Goal: Task Accomplishment & Management: Manage account settings

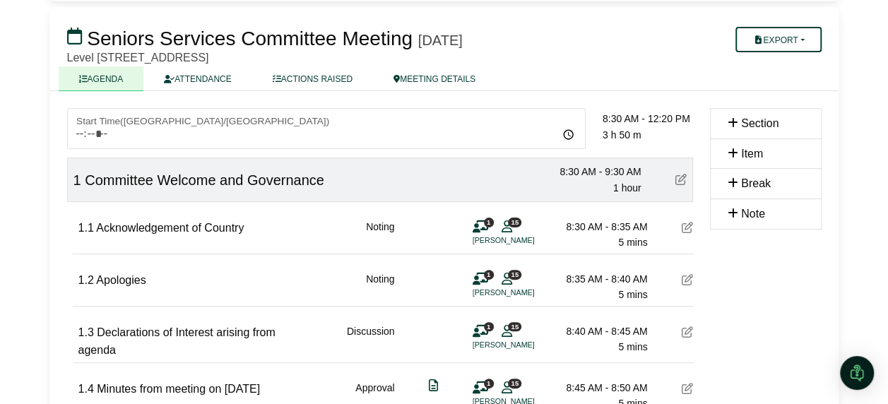
scroll to position [21, 0]
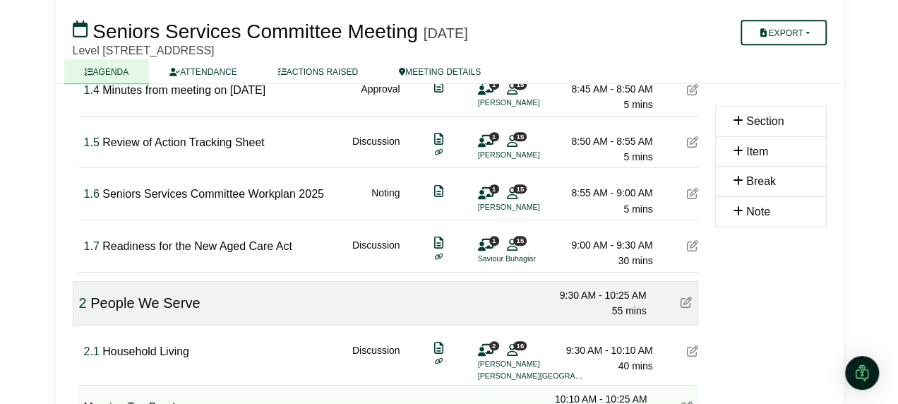
scroll to position [374, 0]
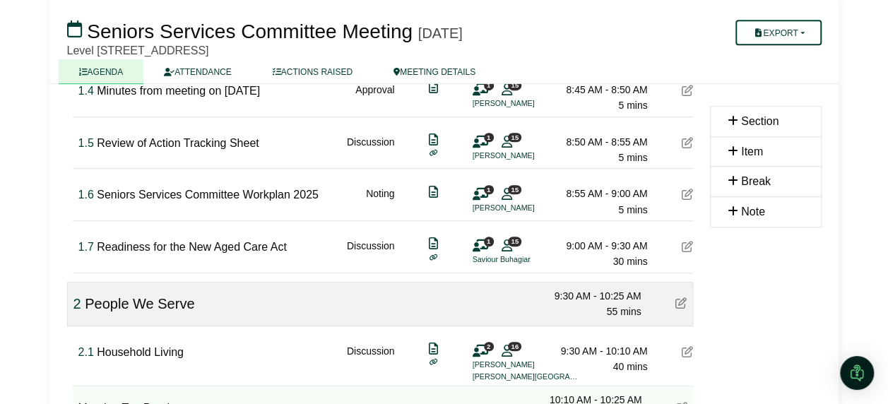
click at [481, 246] on icon at bounding box center [480, 246] width 16 height 1
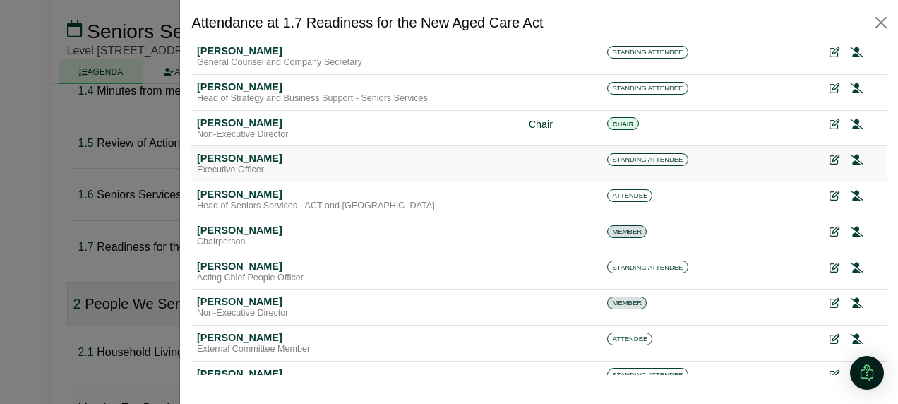
scroll to position [0, 0]
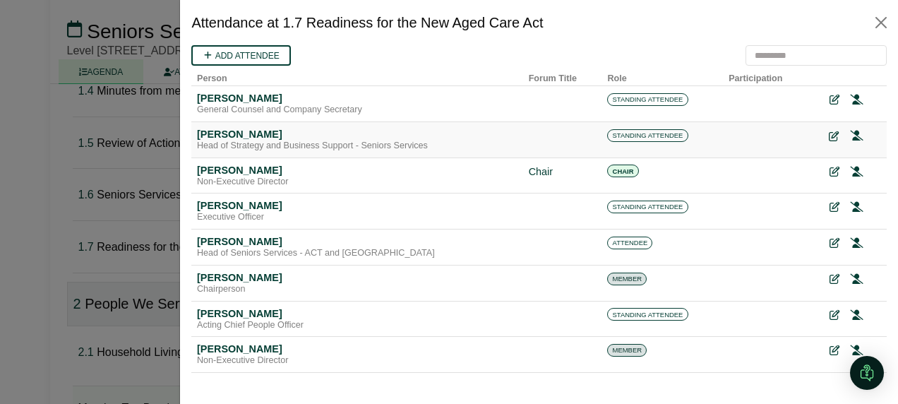
click at [829, 134] on icon at bounding box center [834, 136] width 10 height 10
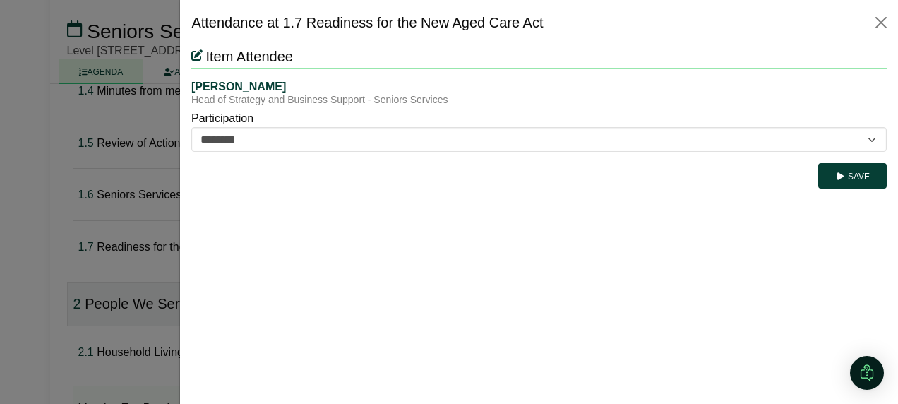
click at [600, 125] on div "Participation ********* ********" at bounding box center [539, 129] width 696 height 45
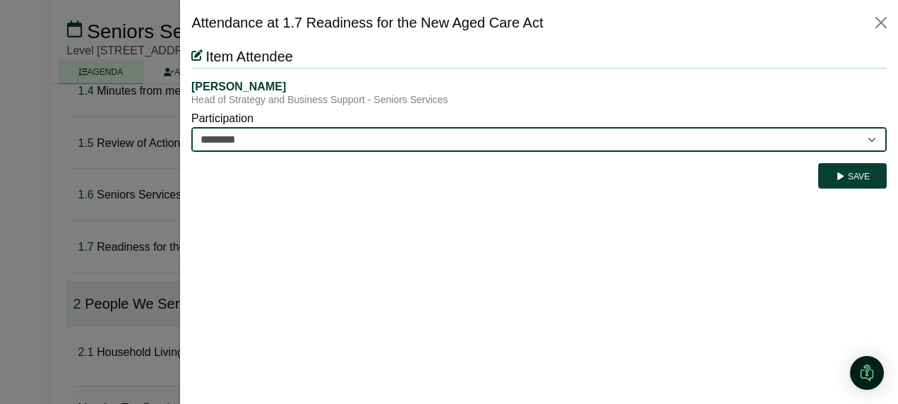
click at [583, 135] on select "********* ********" at bounding box center [539, 139] width 696 height 25
click at [191, 127] on select "********* ********" at bounding box center [539, 139] width 696 height 25
click at [355, 142] on select "********* ********" at bounding box center [539, 139] width 696 height 25
select select "*********"
click at [191, 127] on select "********* ********" at bounding box center [539, 139] width 696 height 25
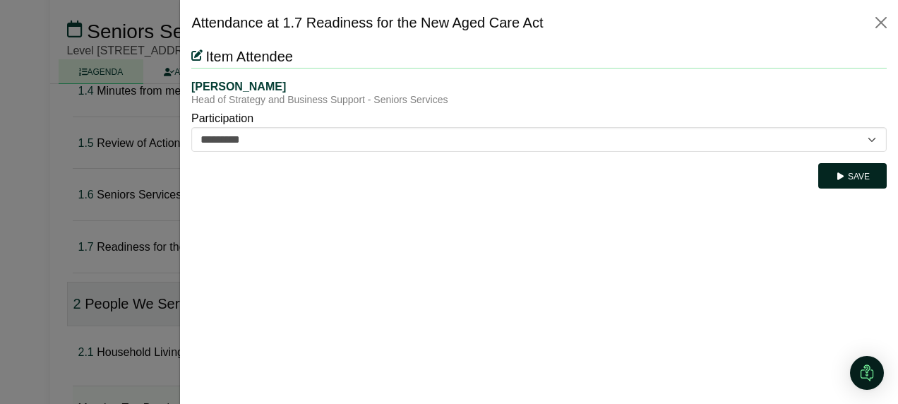
click at [845, 179] on icon "submit" at bounding box center [840, 176] width 11 height 8
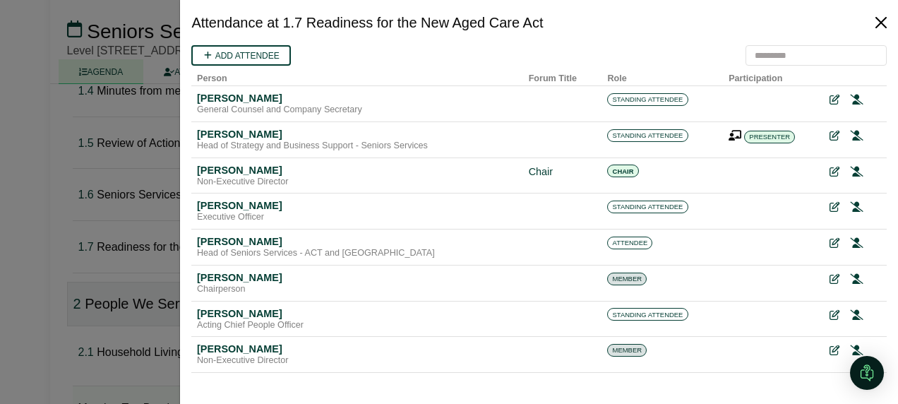
click at [884, 20] on button "Close" at bounding box center [881, 22] width 23 height 23
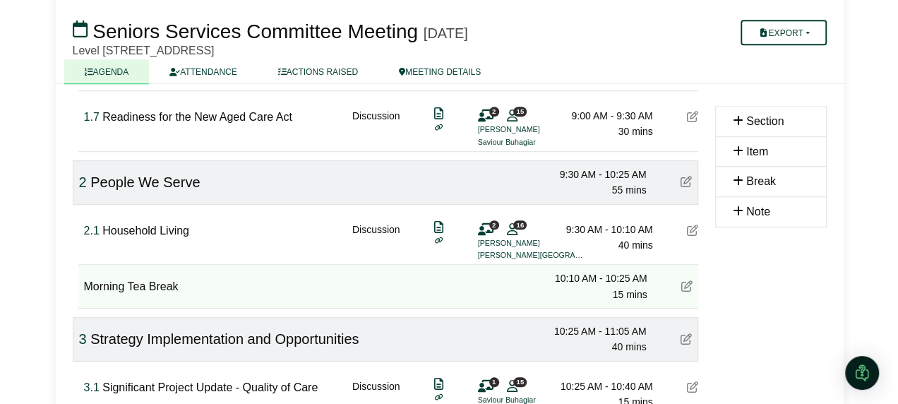
scroll to position [515, 0]
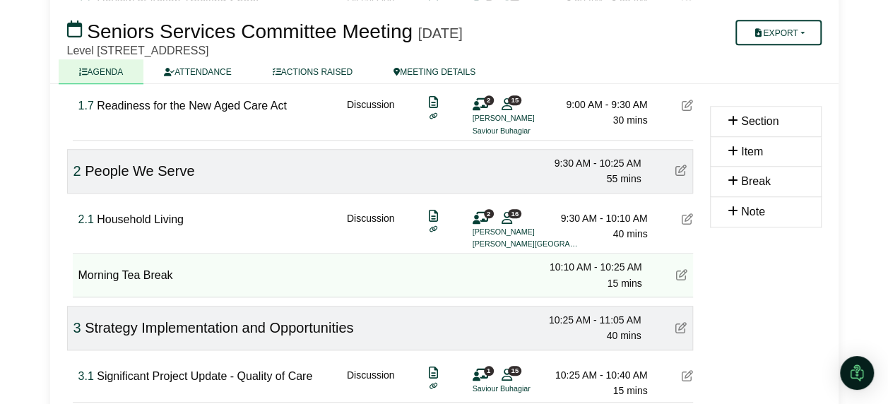
click at [482, 218] on icon at bounding box center [480, 218] width 16 height 1
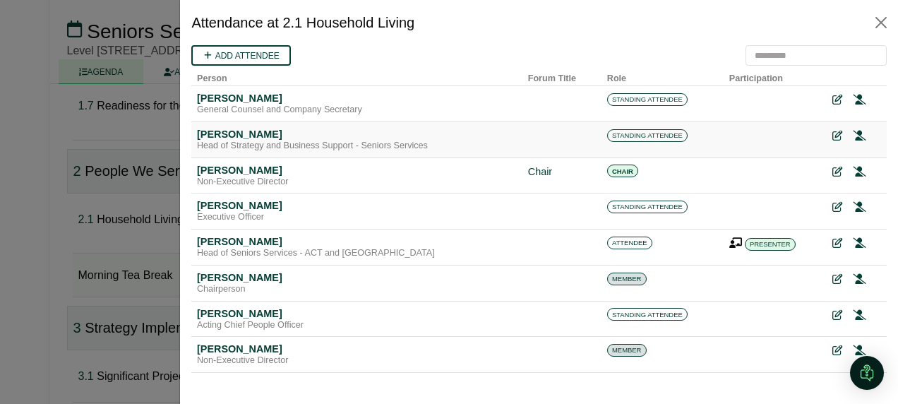
scroll to position [0, 0]
click at [248, 52] on link "Add attendee" at bounding box center [241, 55] width 100 height 20
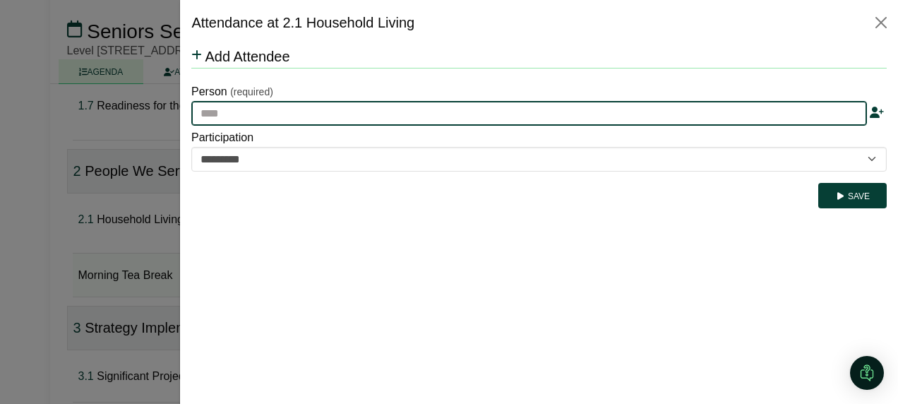
click at [261, 111] on input "text" at bounding box center [529, 113] width 676 height 25
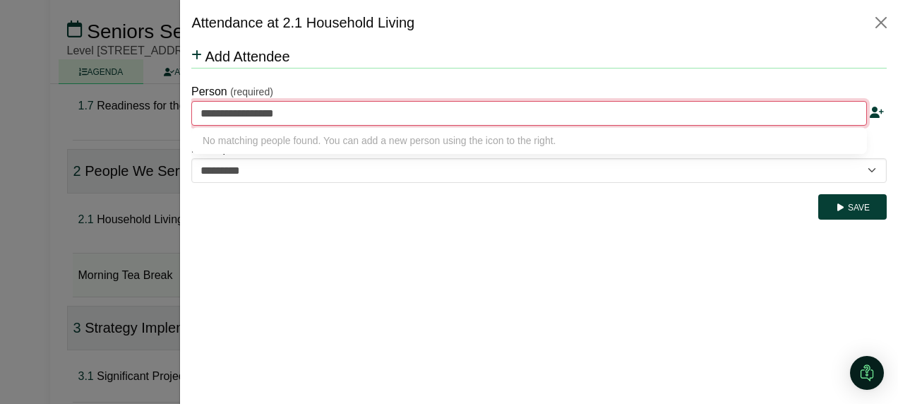
type input "**********"
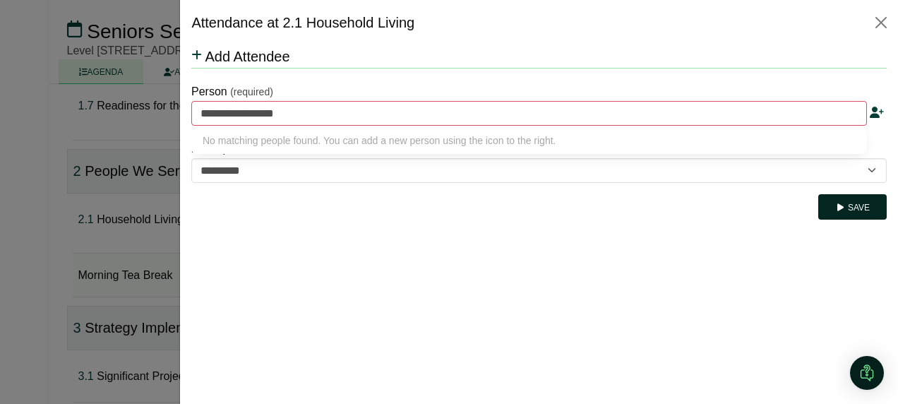
click at [860, 211] on button "Save" at bounding box center [852, 206] width 68 height 25
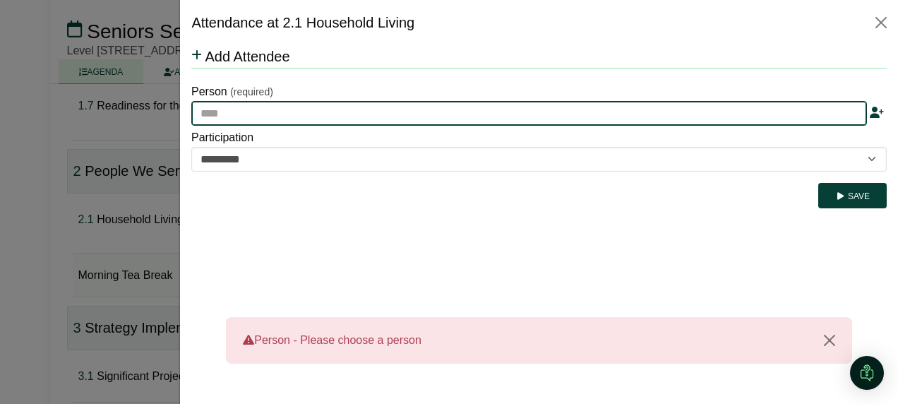
click at [235, 113] on input "text" at bounding box center [529, 113] width 676 height 25
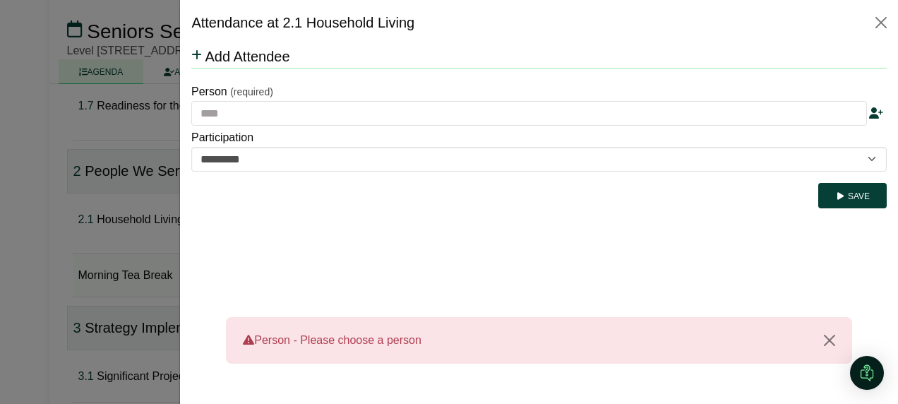
click at [877, 107] on icon at bounding box center [876, 112] width 14 height 11
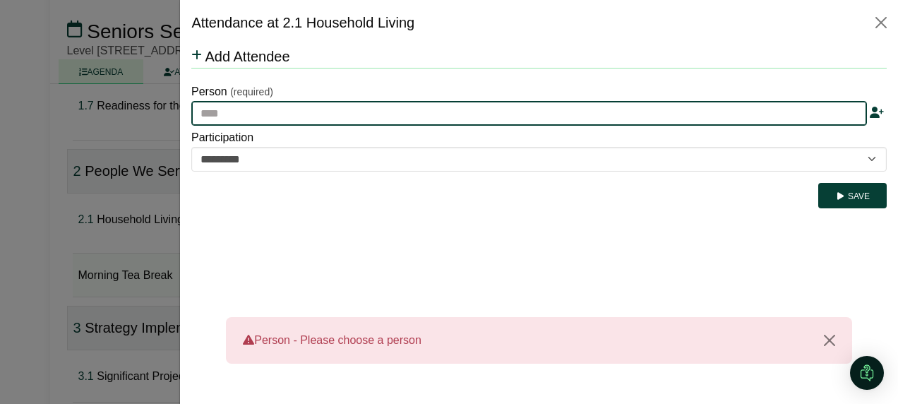
click at [294, 113] on input "text" at bounding box center [529, 113] width 676 height 25
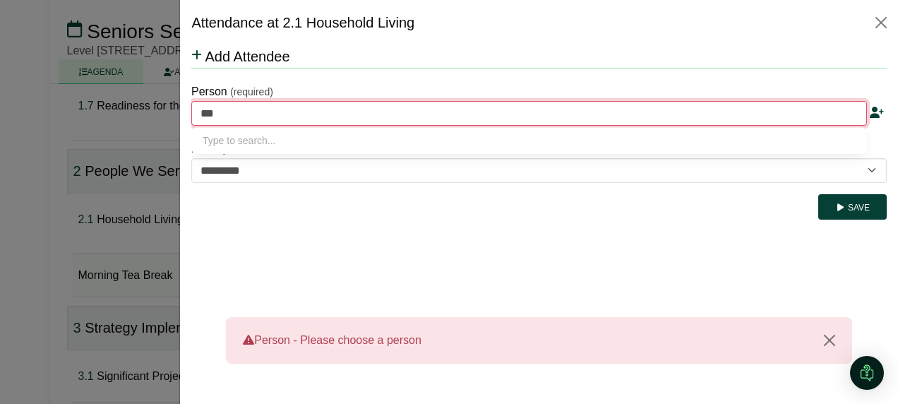
type input "****"
type input "**********"
drag, startPoint x: 292, startPoint y: 145, endPoint x: 313, endPoint y: 153, distance: 22.6
click at [292, 145] on div "[PERSON_NAME]" at bounding box center [529, 141] width 653 height 16
type input "**********"
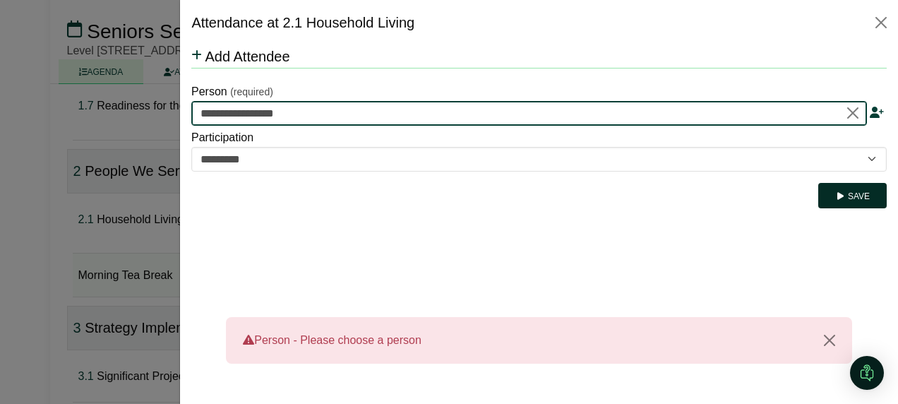
type input "**********"
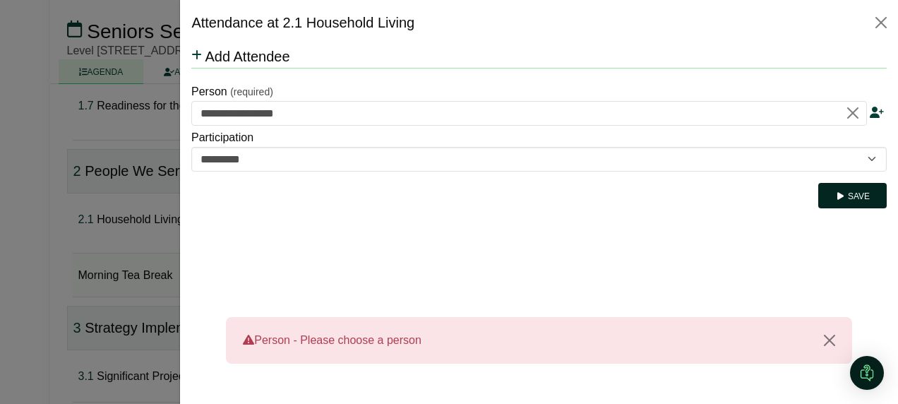
click at [848, 189] on button "Save" at bounding box center [852, 195] width 68 height 25
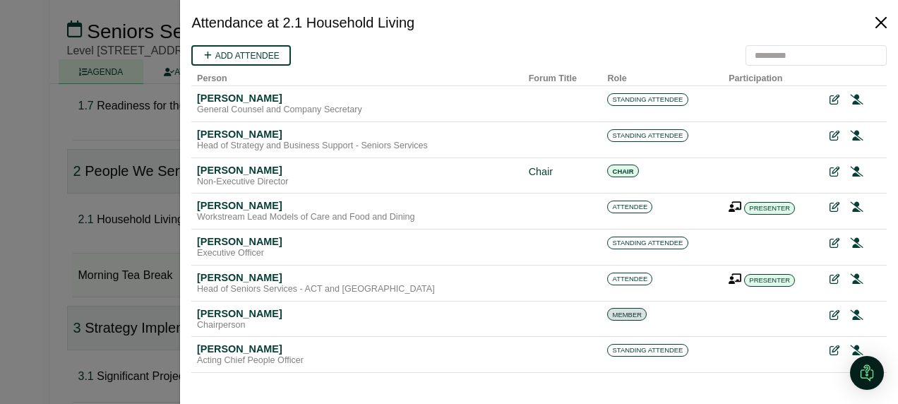
click at [878, 28] on button "Close" at bounding box center [881, 22] width 23 height 23
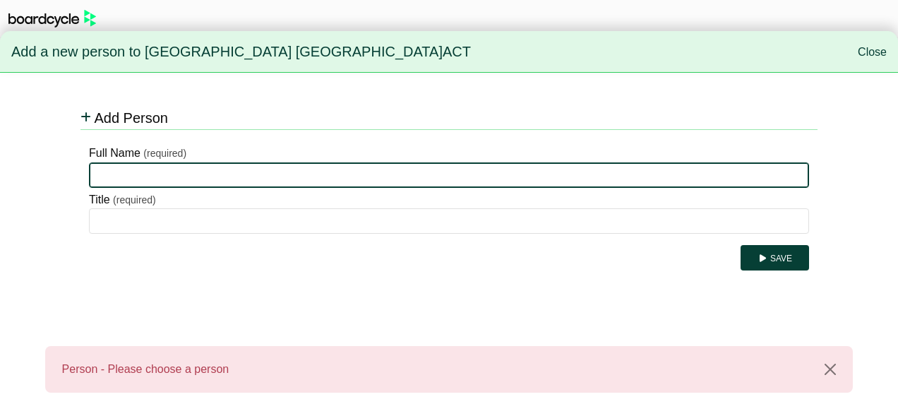
click at [144, 169] on input "Full Name" at bounding box center [449, 174] width 720 height 25
type input "**********"
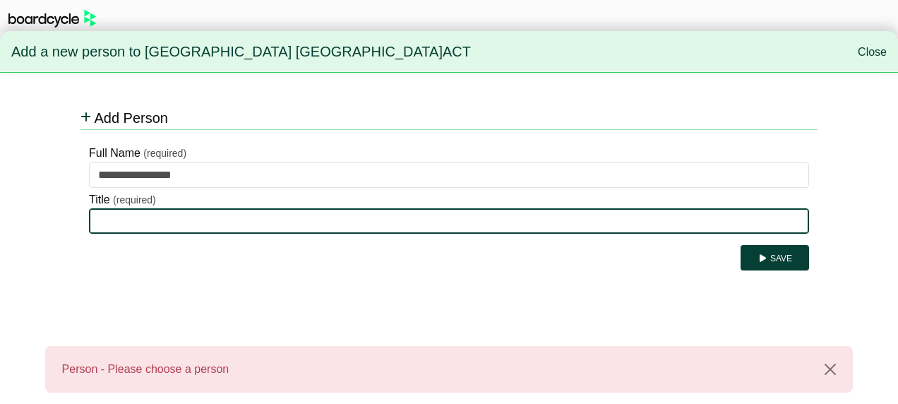
click at [113, 215] on input "Title" at bounding box center [449, 220] width 720 height 25
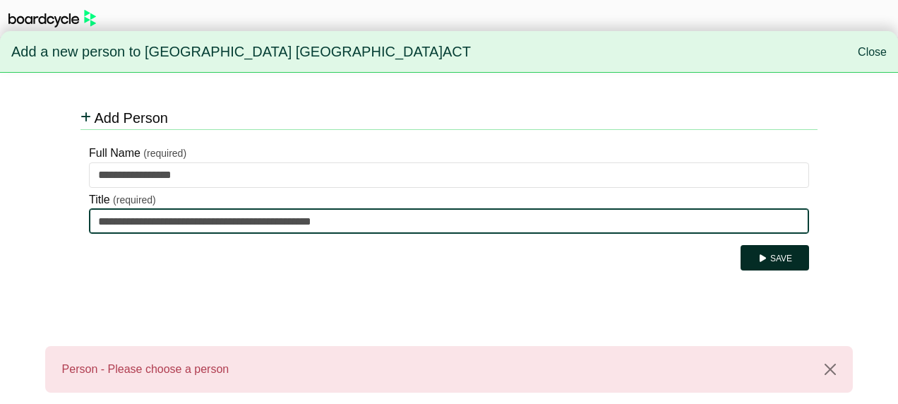
type input "**********"
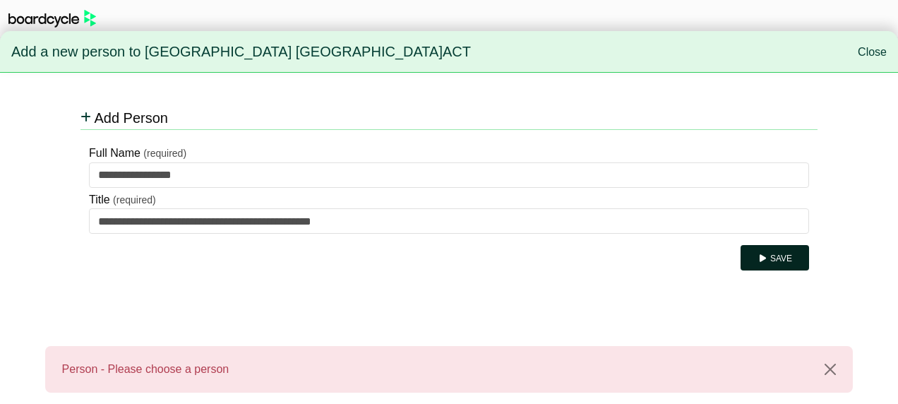
click at [780, 257] on button "Save" at bounding box center [775, 257] width 68 height 25
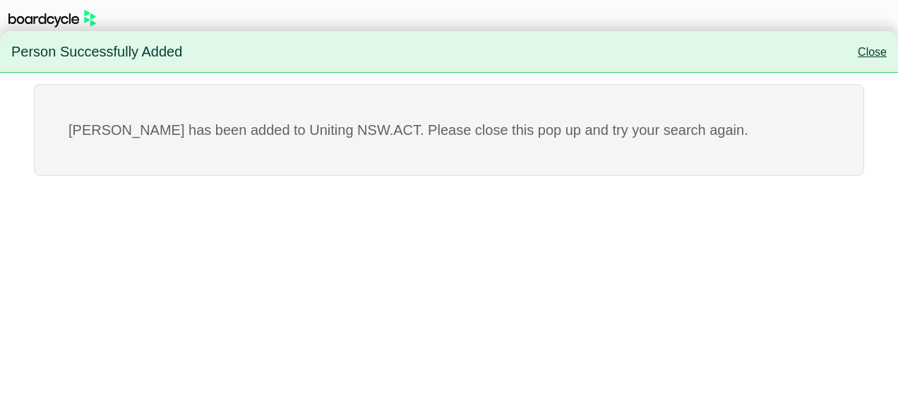
click at [868, 53] on link "Close" at bounding box center [872, 52] width 29 height 12
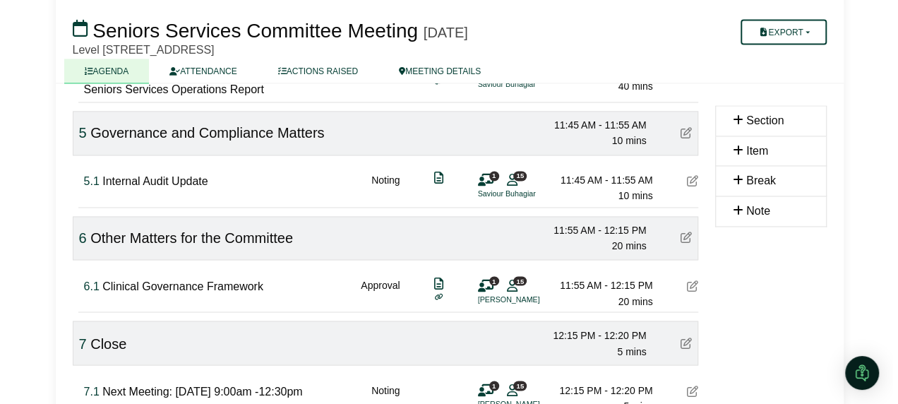
scroll to position [1080, 0]
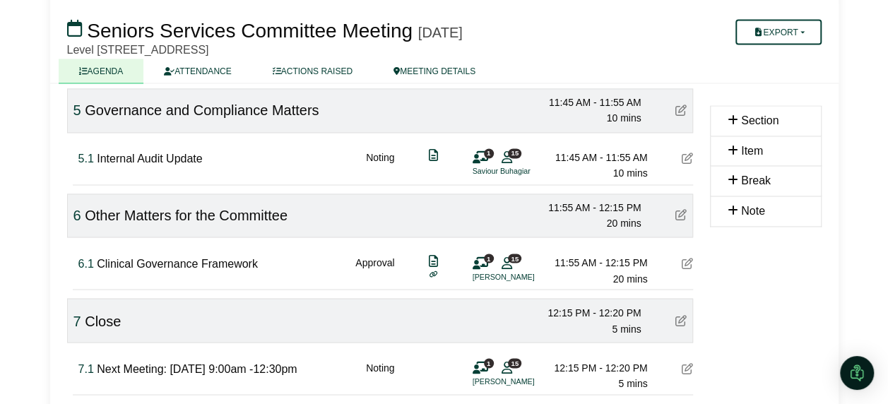
click at [685, 155] on icon at bounding box center [686, 158] width 11 height 11
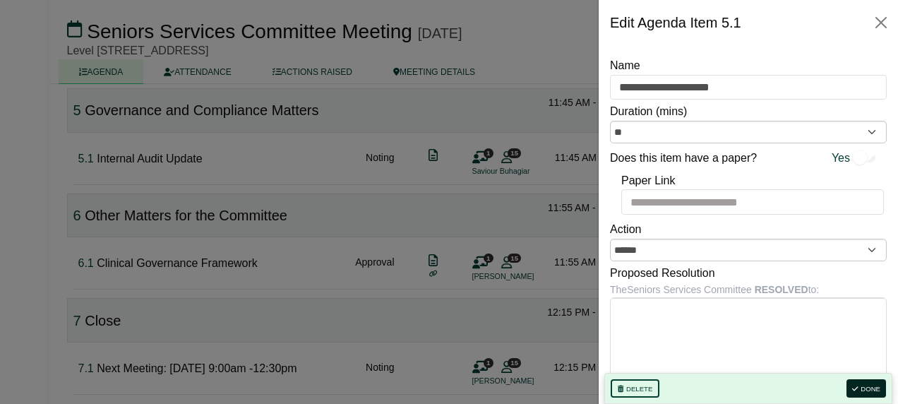
click at [874, 390] on button "Done" at bounding box center [867, 388] width 40 height 18
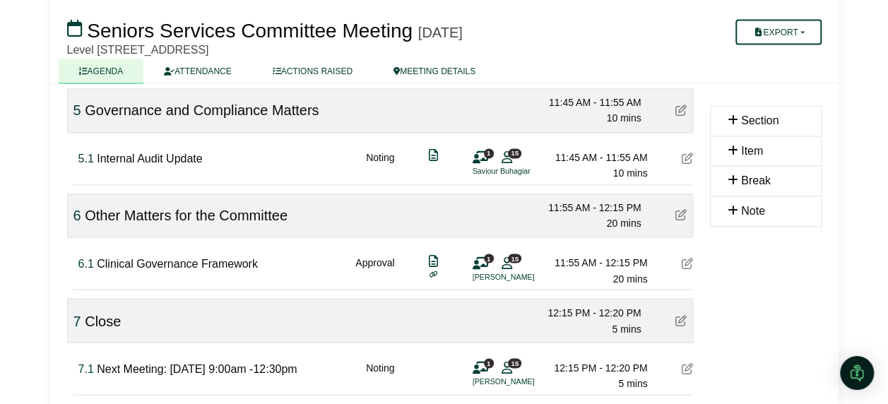
click at [482, 157] on icon at bounding box center [480, 157] width 16 height 1
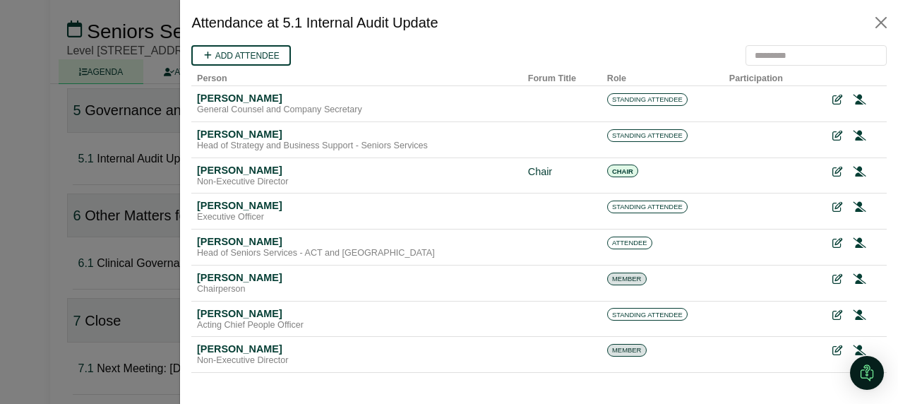
scroll to position [0, 0]
click at [238, 58] on link "Add attendee" at bounding box center [241, 55] width 100 height 20
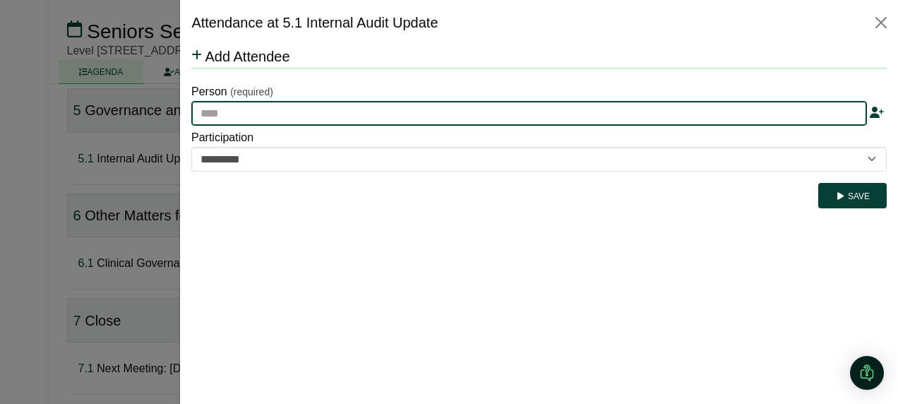
click at [276, 117] on input "text" at bounding box center [529, 113] width 676 height 25
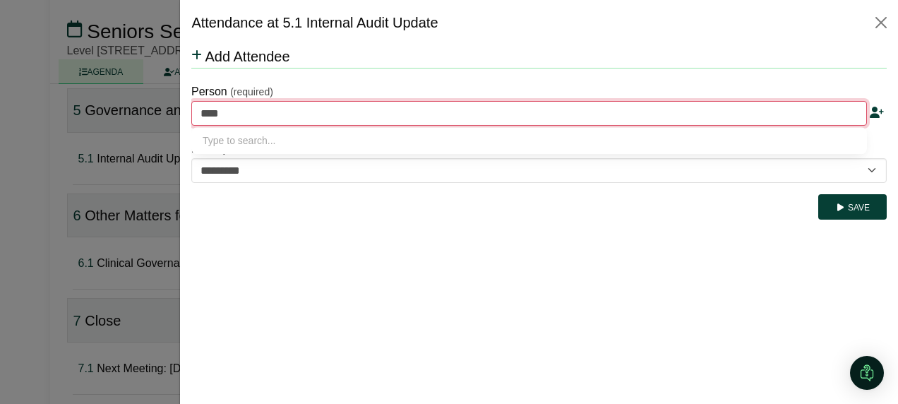
type input "*****"
type input "**********"
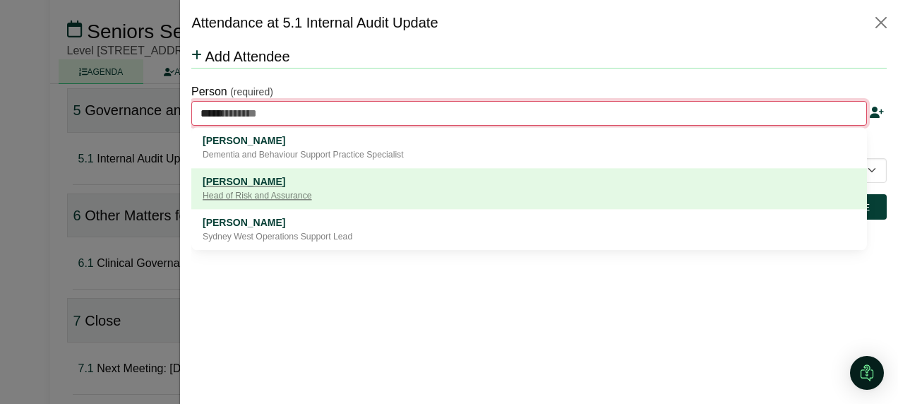
click at [243, 186] on div "[PERSON_NAME]" at bounding box center [529, 182] width 653 height 16
type input "**********"
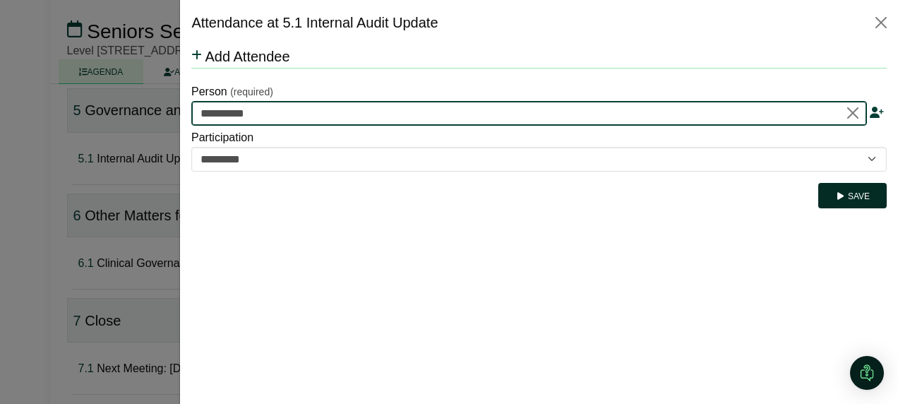
type input "**********"
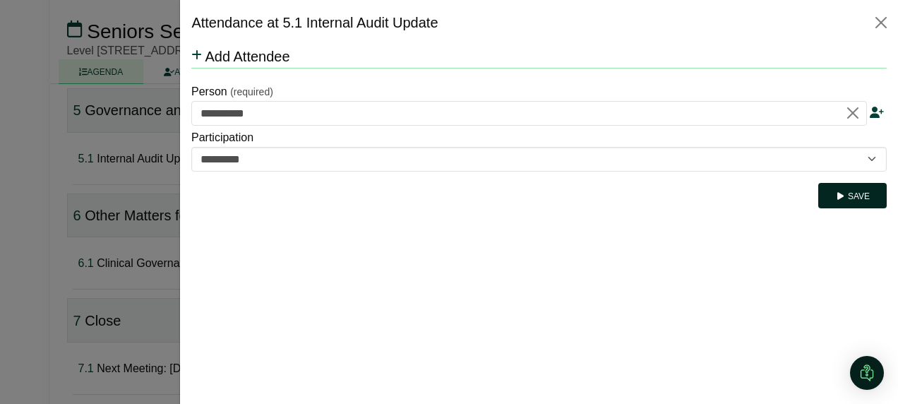
click at [861, 198] on button "Save" at bounding box center [852, 195] width 68 height 25
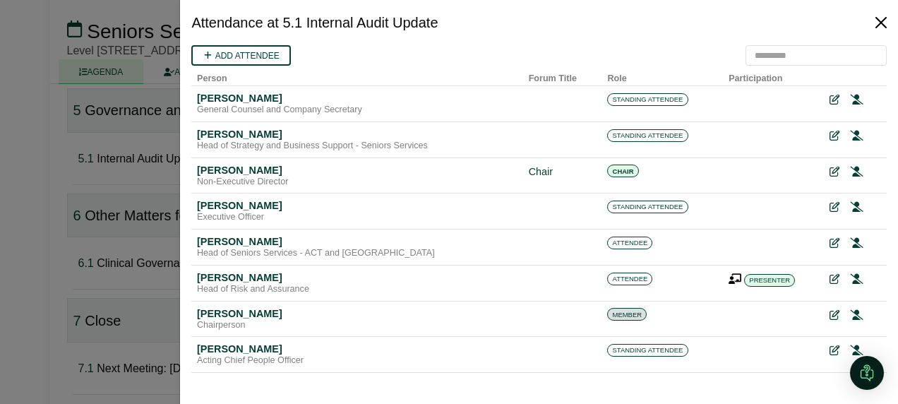
click at [883, 27] on button "Close" at bounding box center [881, 22] width 23 height 23
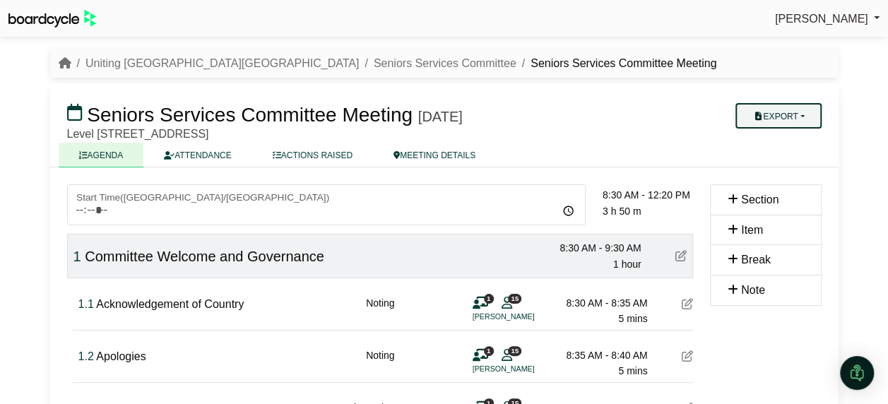
click at [770, 117] on button "Export" at bounding box center [777, 115] width 85 height 25
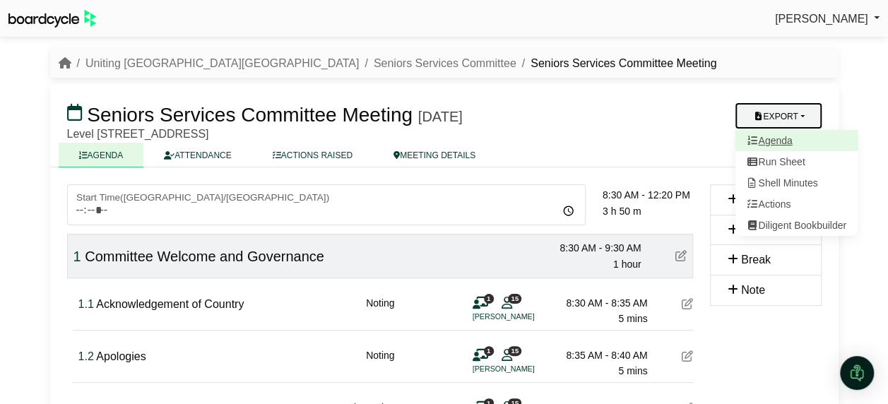
click at [768, 142] on link "Agenda" at bounding box center [795, 140] width 123 height 21
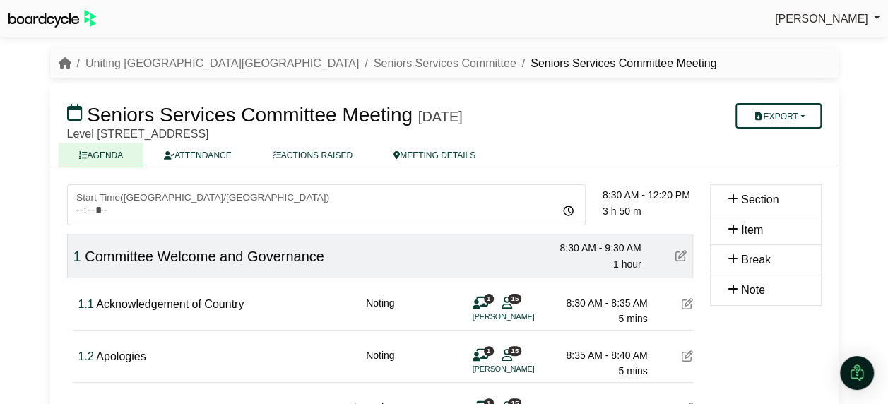
click at [866, 239] on div "[PERSON_NAME] Sign Out Uniting NSW.ACT Seniors Services Committee Seniors Servi…" at bounding box center [444, 202] width 888 height 404
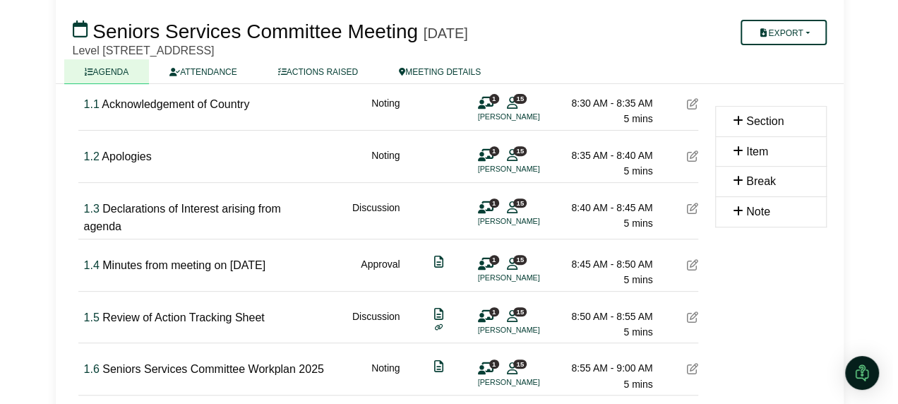
scroll to position [282, 0]
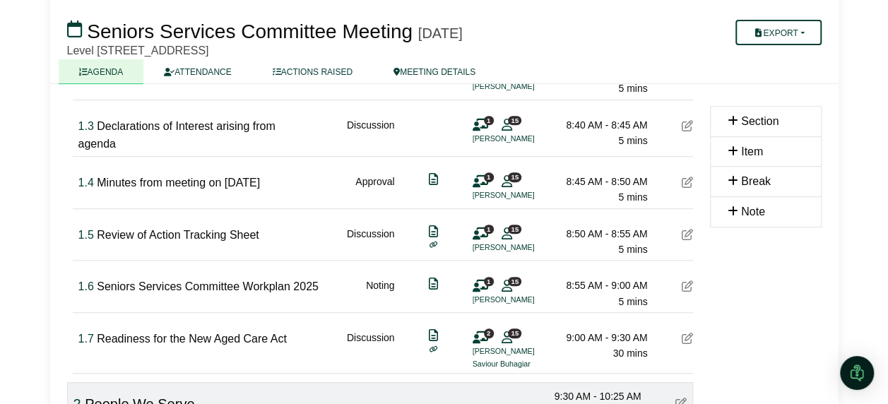
click at [689, 233] on icon at bounding box center [686, 234] width 11 height 11
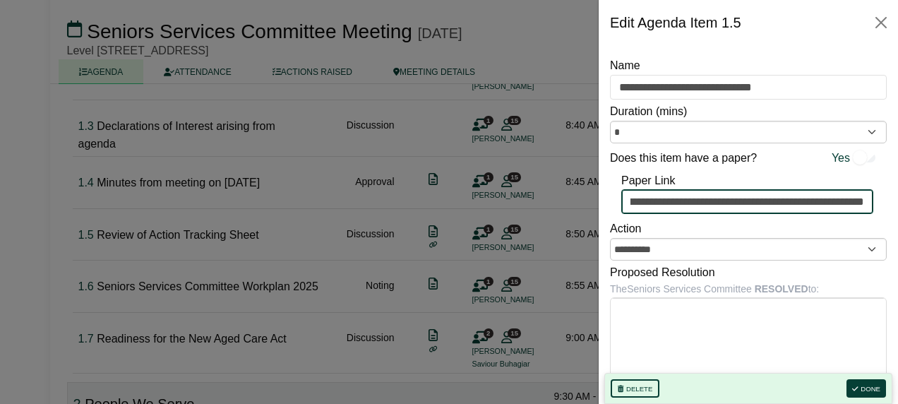
scroll to position [0, 1643]
drag, startPoint x: 628, startPoint y: 202, endPoint x: 900, endPoint y: 201, distance: 272.6
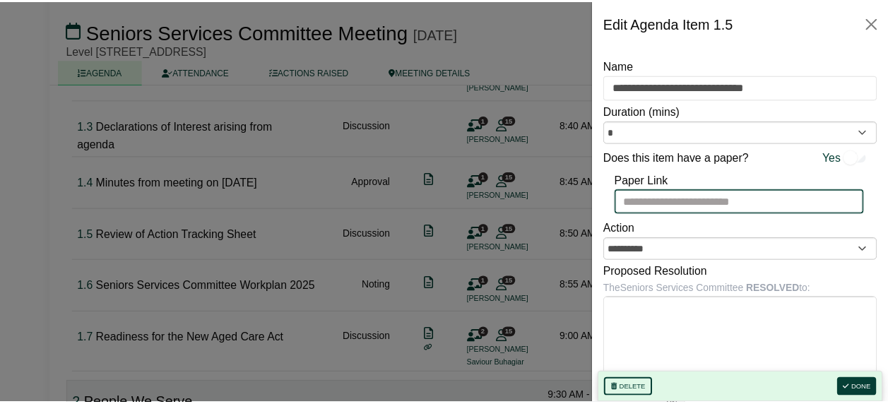
scroll to position [0, 0]
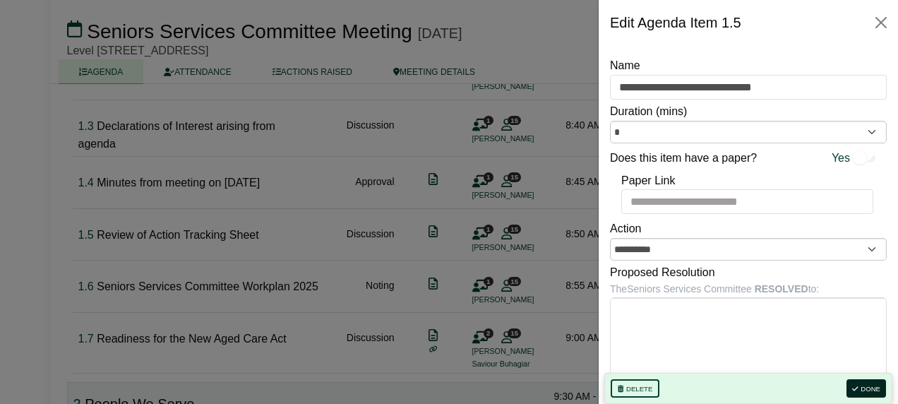
click at [867, 387] on button "Done" at bounding box center [867, 388] width 40 height 18
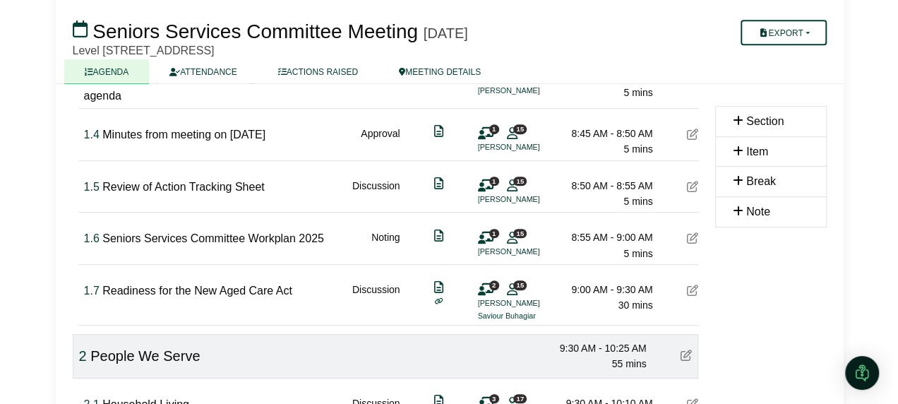
scroll to position [353, 0]
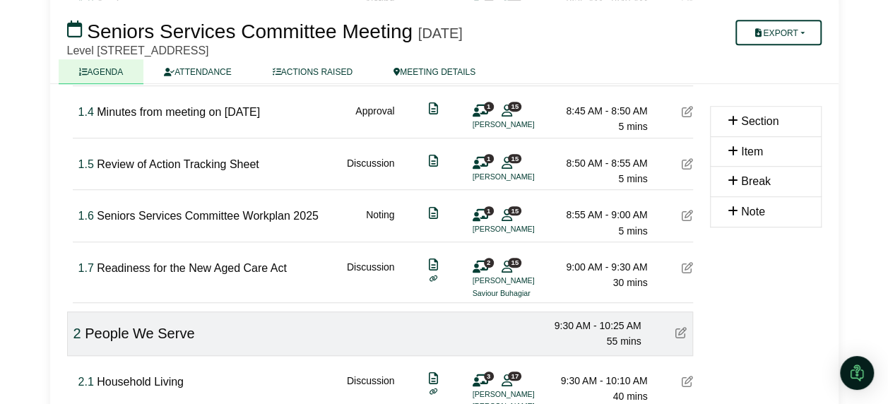
click at [686, 216] on icon at bounding box center [686, 215] width 11 height 11
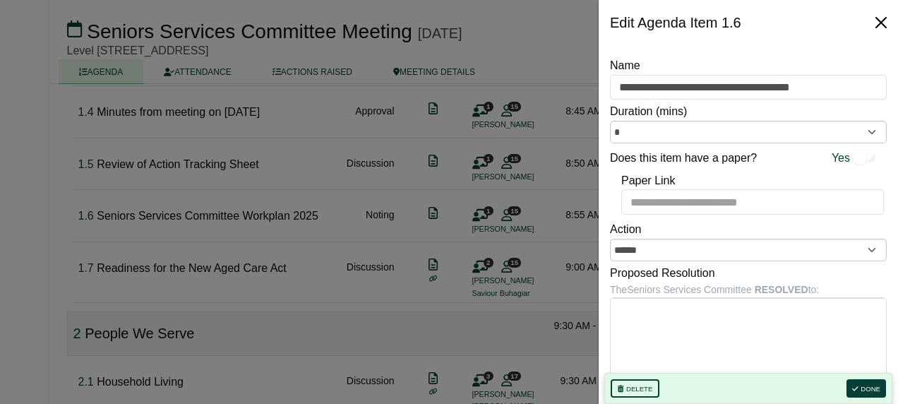
click at [883, 24] on button "Close" at bounding box center [881, 22] width 23 height 23
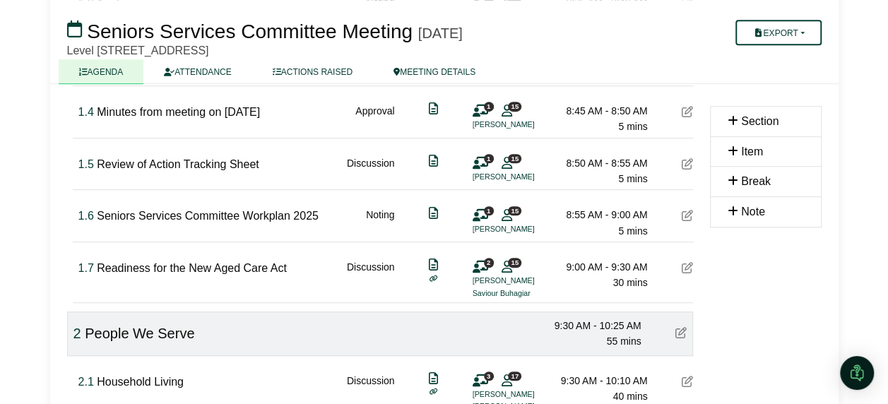
click at [686, 263] on icon at bounding box center [686, 267] width 11 height 11
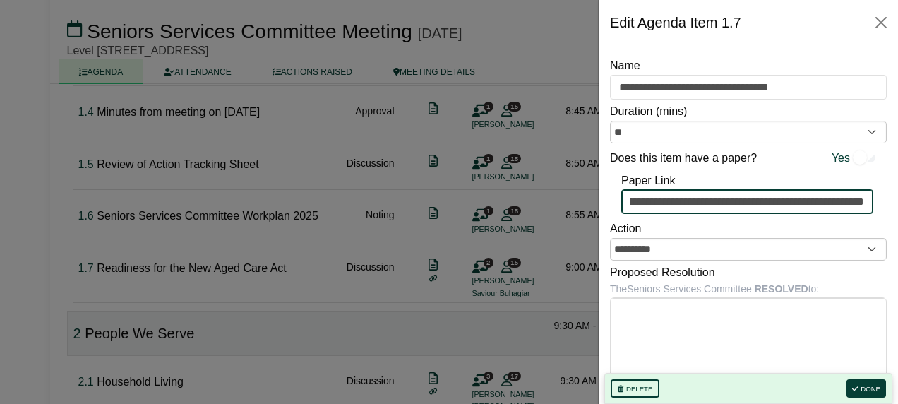
scroll to position [0, 1686]
drag, startPoint x: 629, startPoint y: 201, endPoint x: 900, endPoint y: 203, distance: 271.2
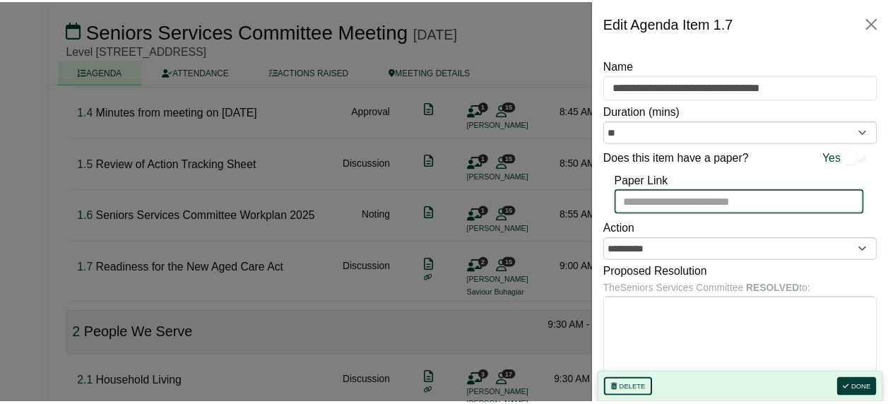
scroll to position [0, 0]
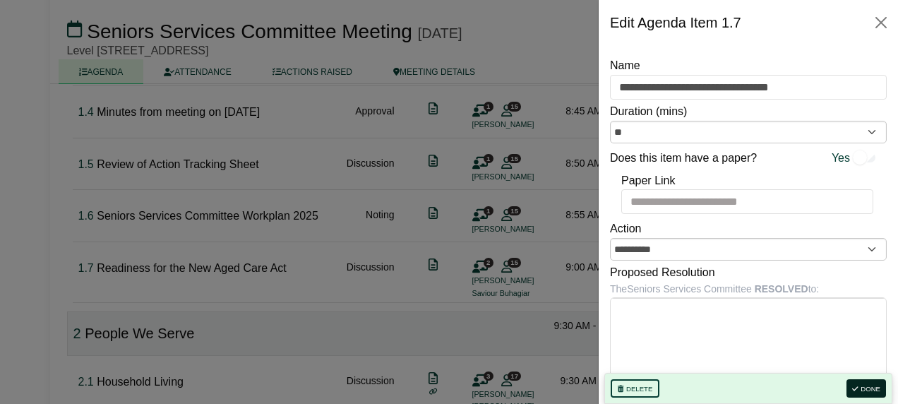
click at [875, 388] on button "Done" at bounding box center [867, 388] width 40 height 18
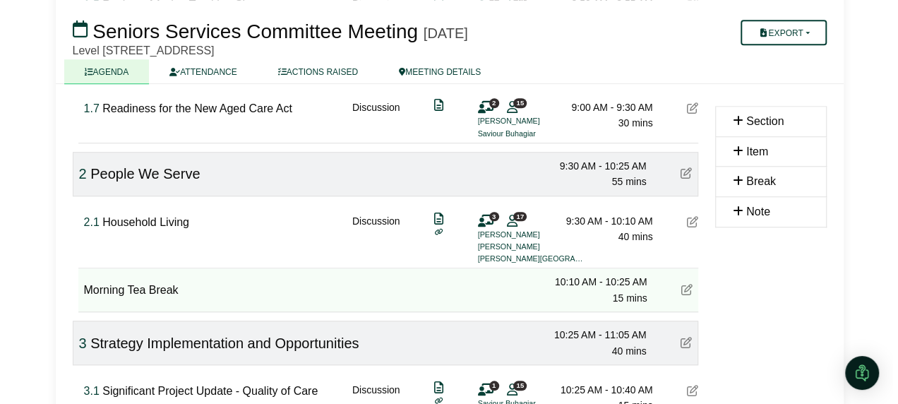
scroll to position [565, 0]
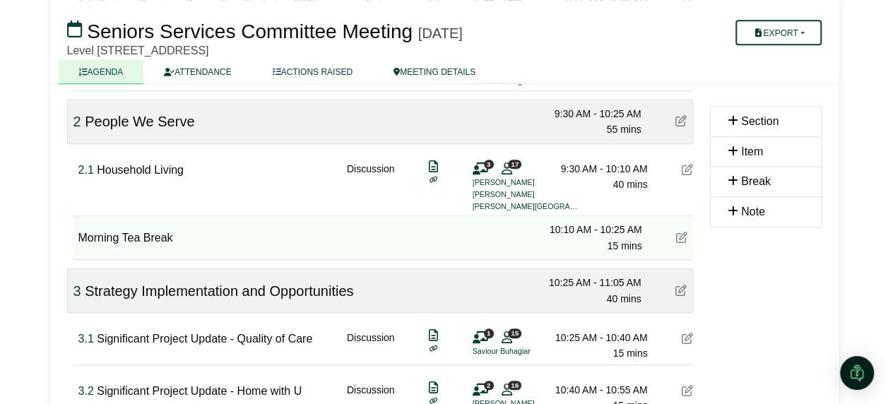
click at [686, 165] on icon at bounding box center [686, 169] width 11 height 11
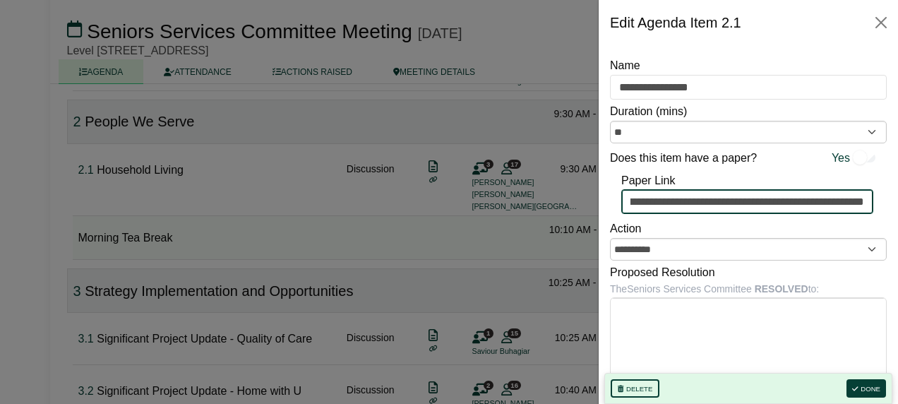
scroll to position [0, 1435]
drag, startPoint x: 630, startPoint y: 199, endPoint x: 900, endPoint y: 206, distance: 270.5
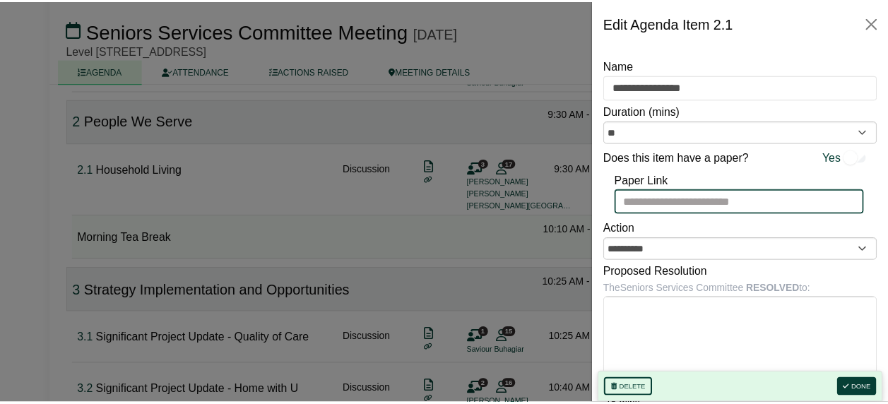
scroll to position [0, 0]
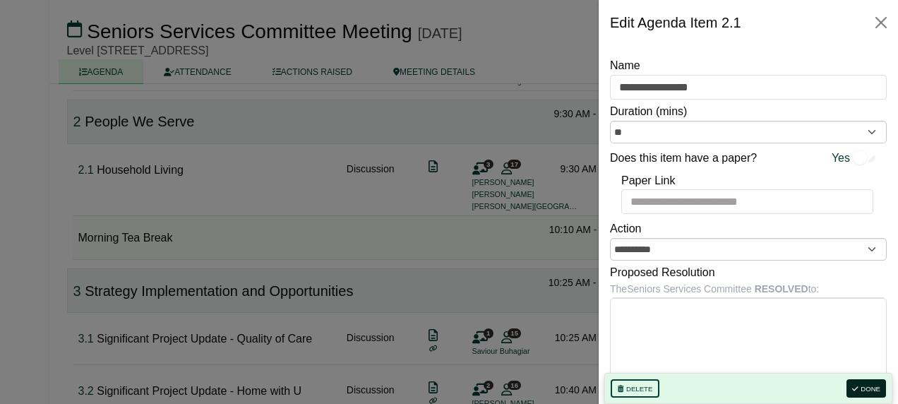
click at [872, 388] on button "Done" at bounding box center [867, 388] width 40 height 18
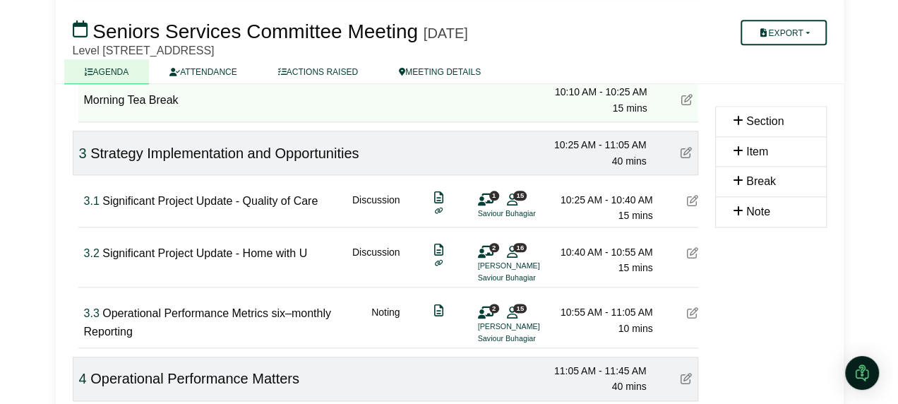
scroll to position [706, 0]
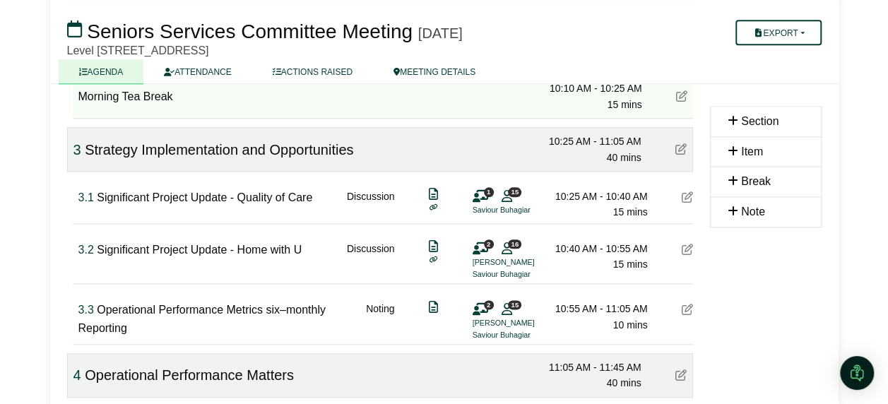
click at [682, 196] on icon at bounding box center [686, 196] width 11 height 11
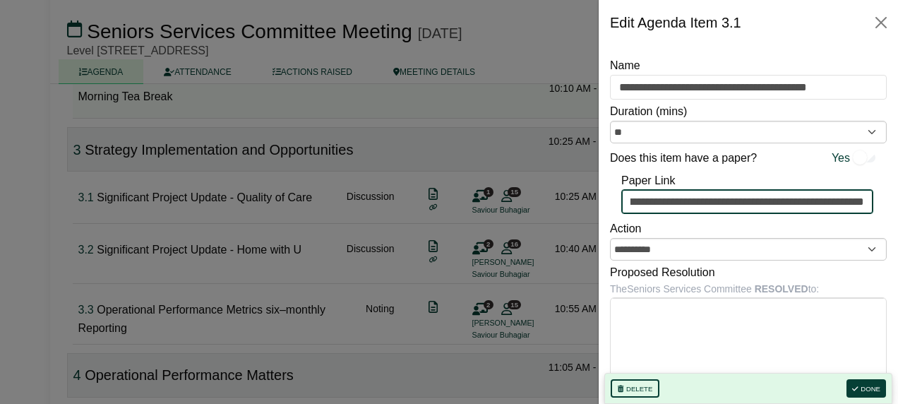
scroll to position [0, 1840]
drag, startPoint x: 630, startPoint y: 203, endPoint x: 900, endPoint y: 203, distance: 270.4
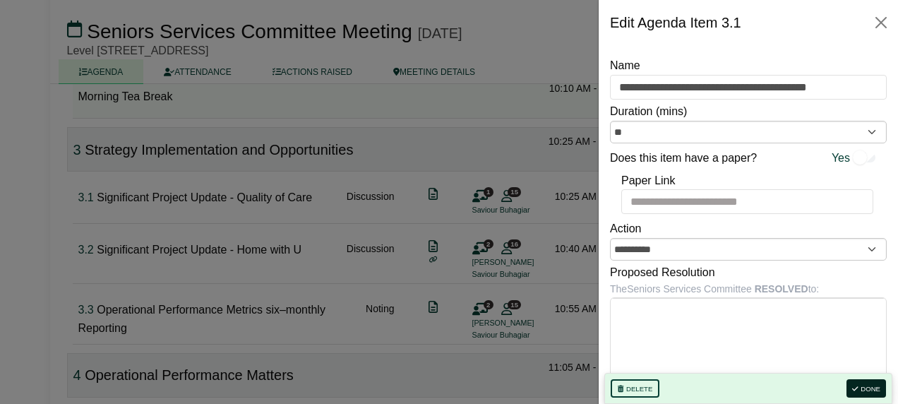
click at [867, 388] on button "Done" at bounding box center [867, 388] width 40 height 18
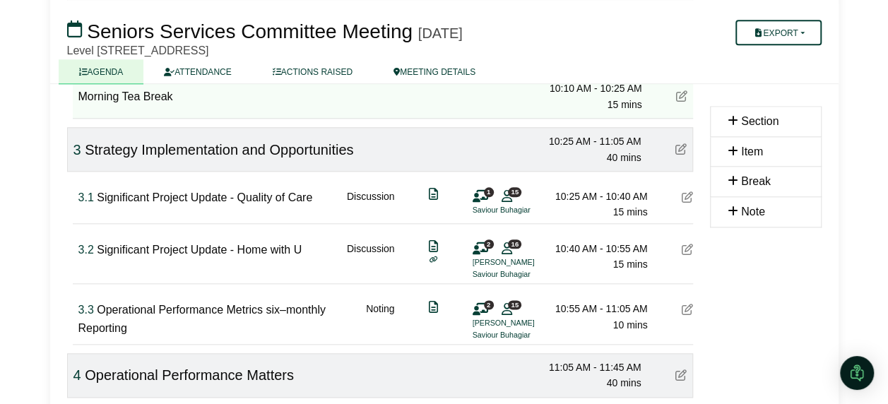
click at [686, 244] on icon at bounding box center [686, 249] width 11 height 11
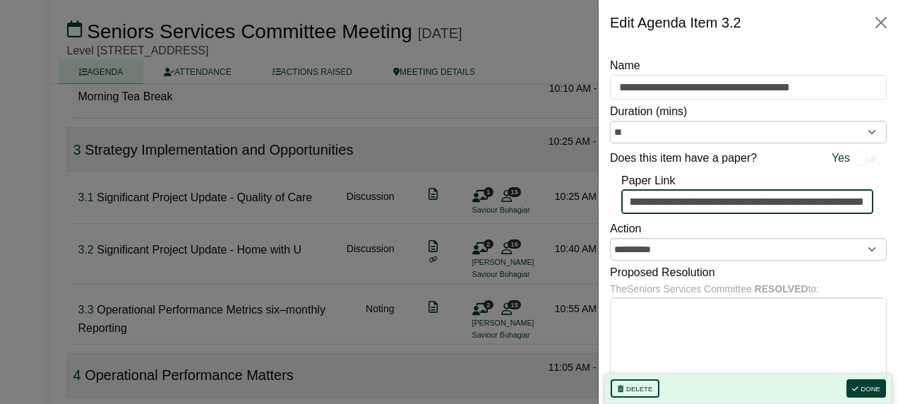
scroll to position [0, 1843]
drag, startPoint x: 629, startPoint y: 203, endPoint x: 900, endPoint y: 212, distance: 271.3
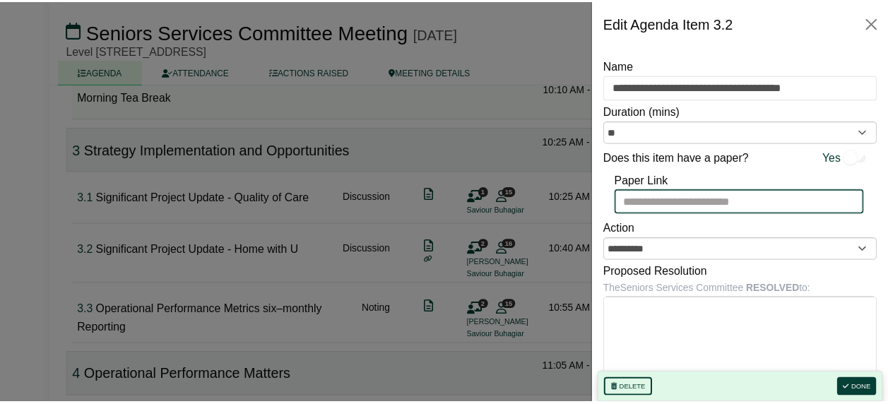
scroll to position [0, 0]
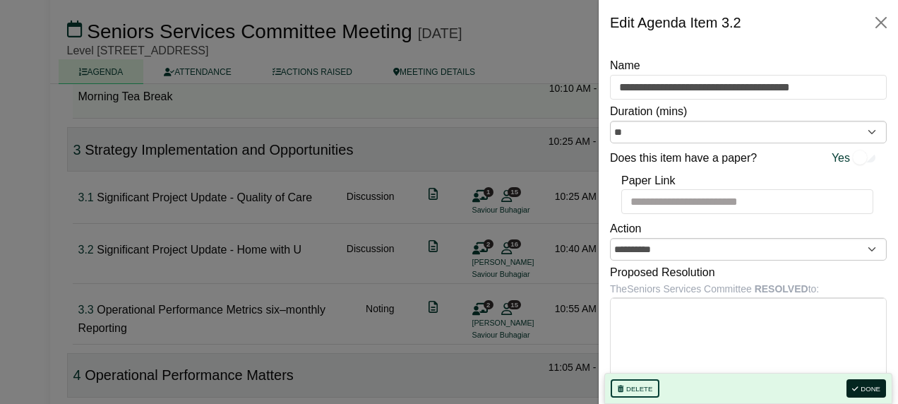
click at [863, 384] on button "Done" at bounding box center [867, 388] width 40 height 18
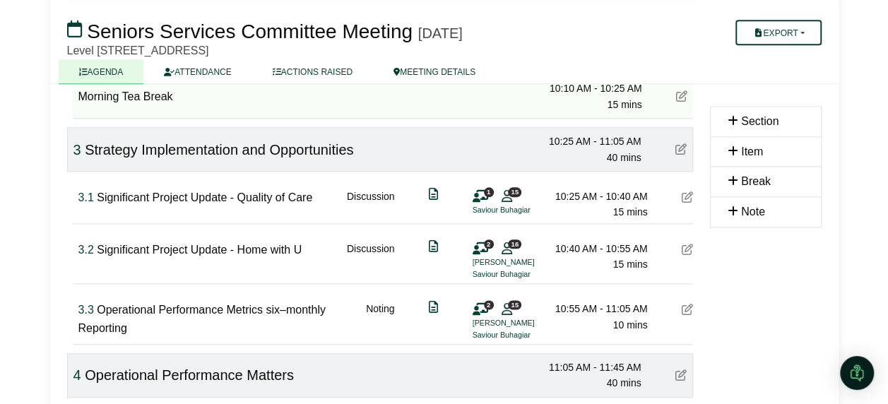
click at [689, 304] on icon at bounding box center [686, 309] width 11 height 11
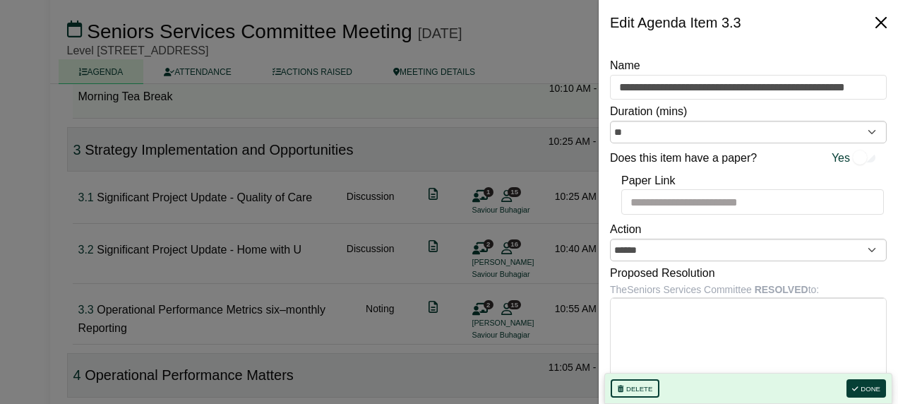
click at [883, 26] on button "Close" at bounding box center [881, 22] width 23 height 23
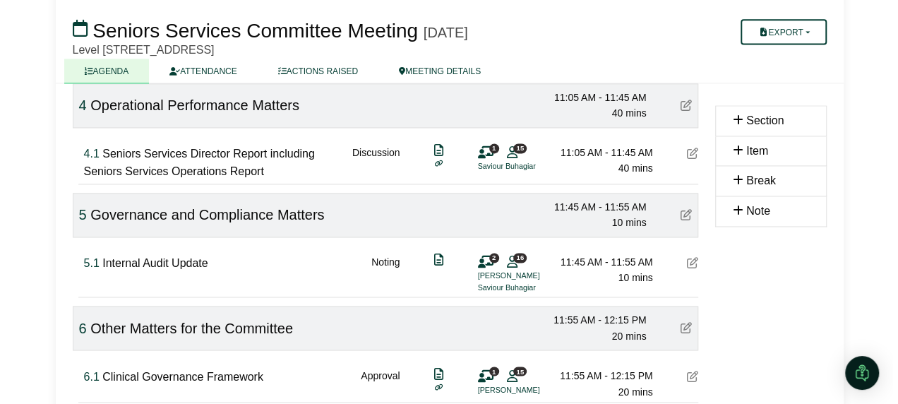
scroll to position [989, 0]
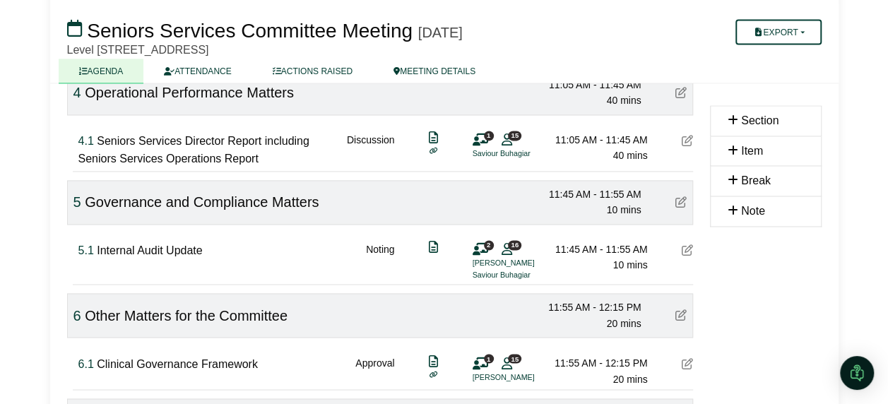
click at [688, 136] on icon at bounding box center [686, 140] width 11 height 11
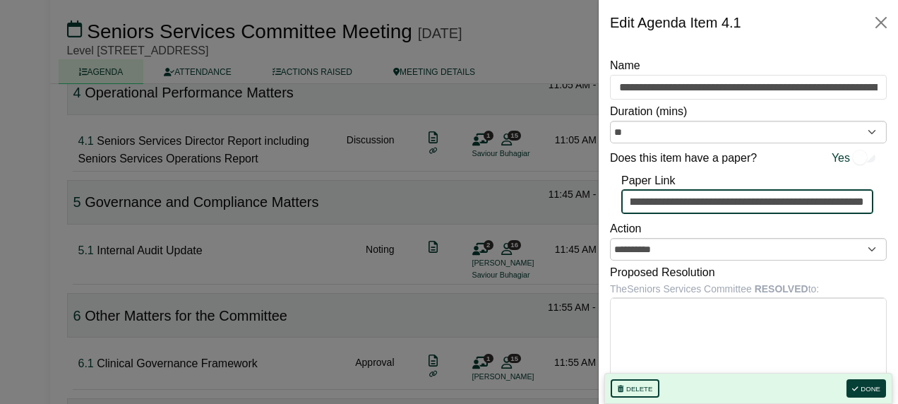
scroll to position [0, 2216]
drag, startPoint x: 630, startPoint y: 200, endPoint x: 900, endPoint y: 207, distance: 270.5
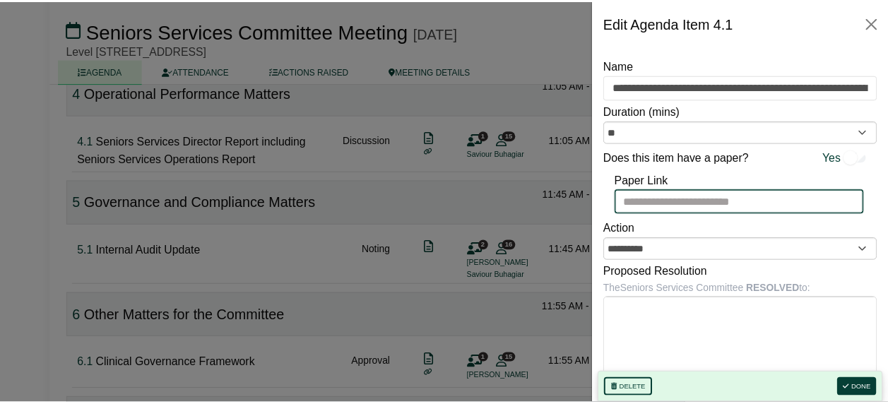
scroll to position [0, 0]
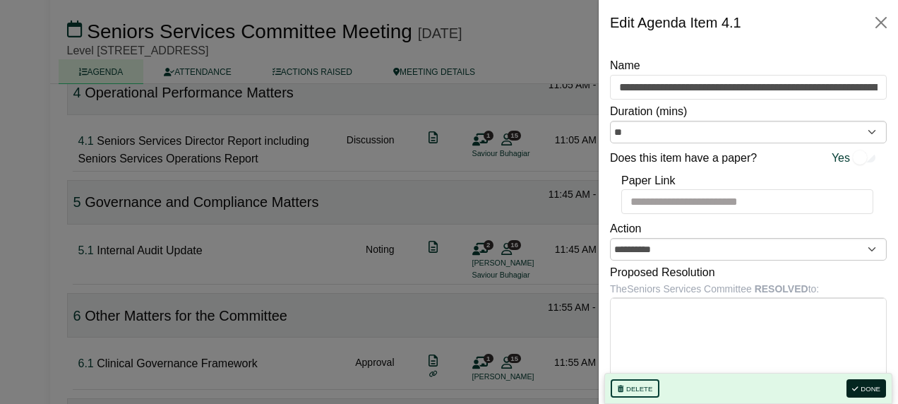
click at [868, 390] on button "Done" at bounding box center [867, 388] width 40 height 18
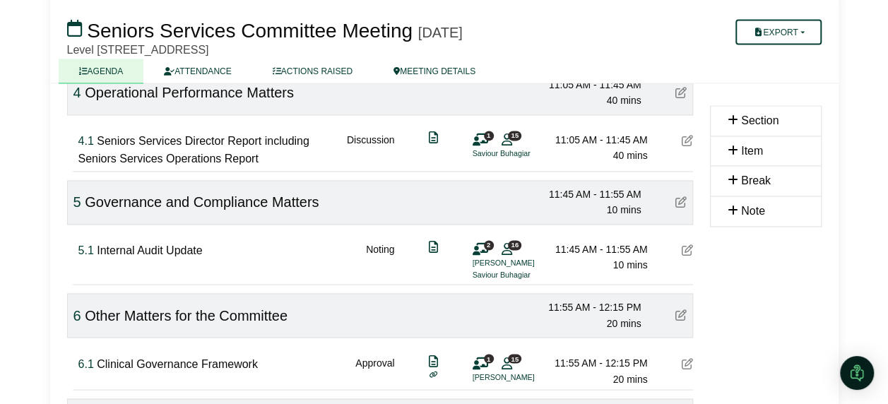
click at [688, 244] on icon at bounding box center [686, 249] width 11 height 11
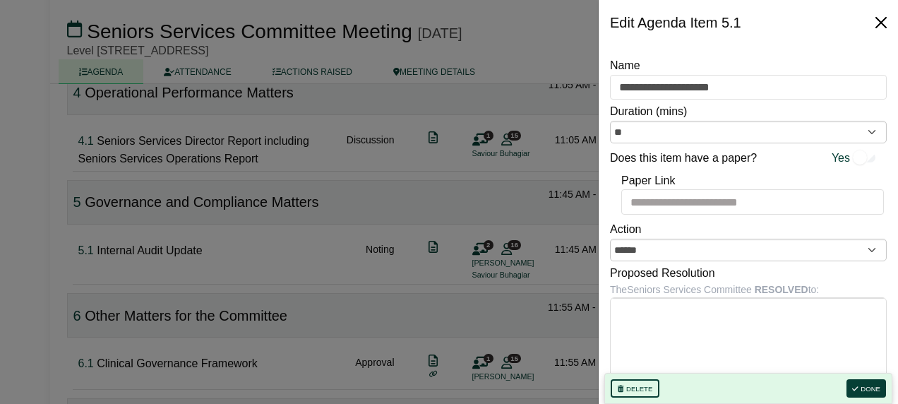
click at [880, 24] on button "Close" at bounding box center [881, 22] width 23 height 23
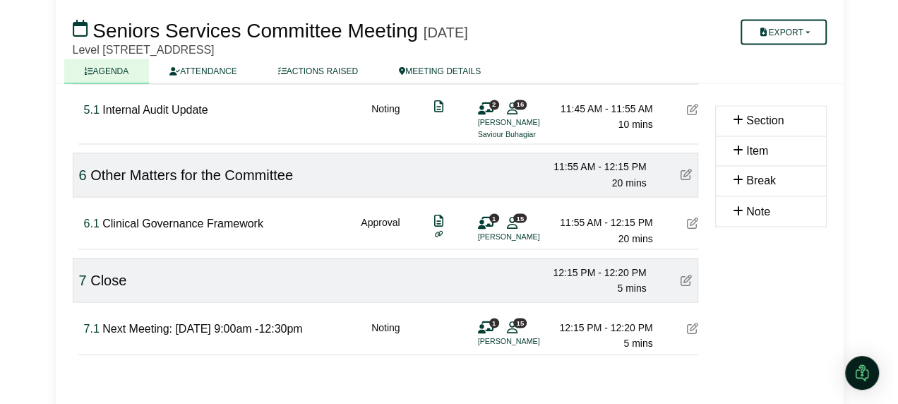
scroll to position [1130, 0]
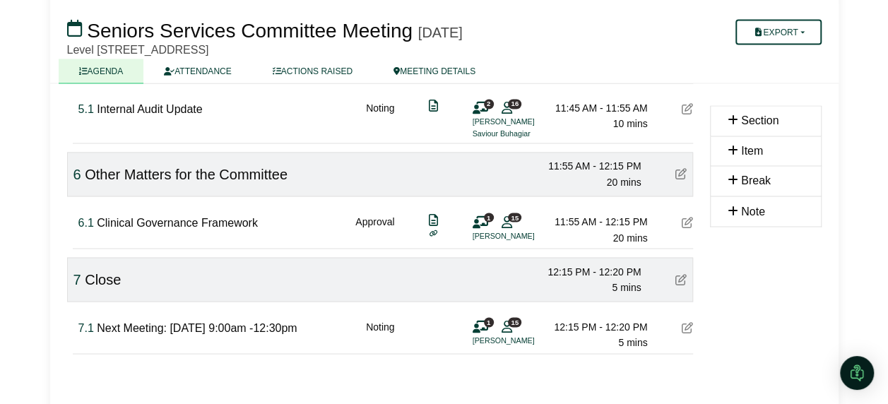
click at [686, 216] on icon at bounding box center [686, 221] width 11 height 11
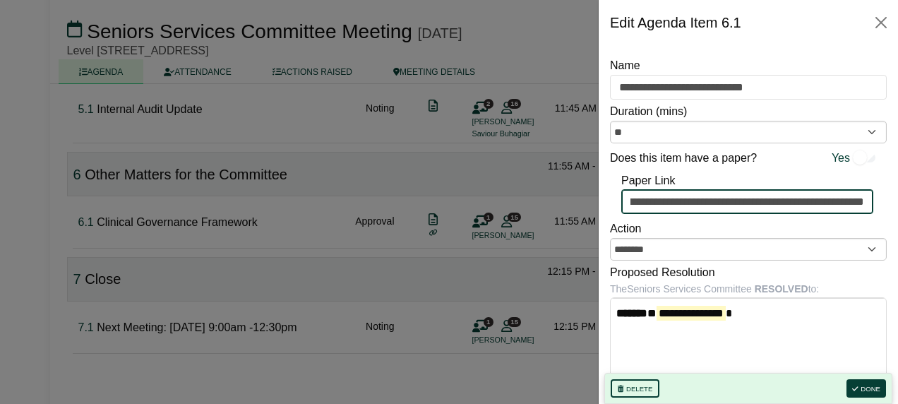
scroll to position [0, 1612]
drag, startPoint x: 630, startPoint y: 203, endPoint x: 900, endPoint y: 215, distance: 270.7
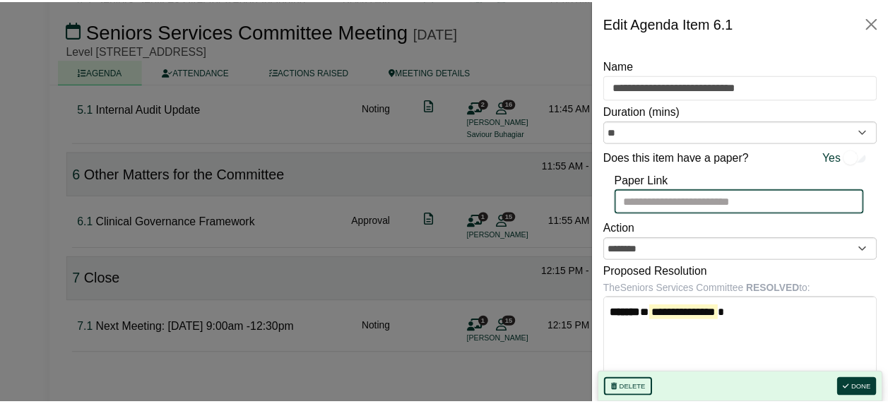
scroll to position [0, 0]
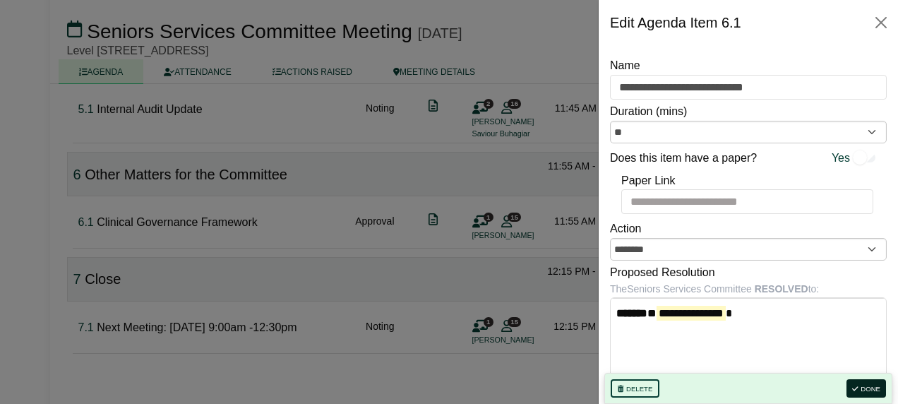
click at [865, 390] on button "Done" at bounding box center [867, 388] width 40 height 18
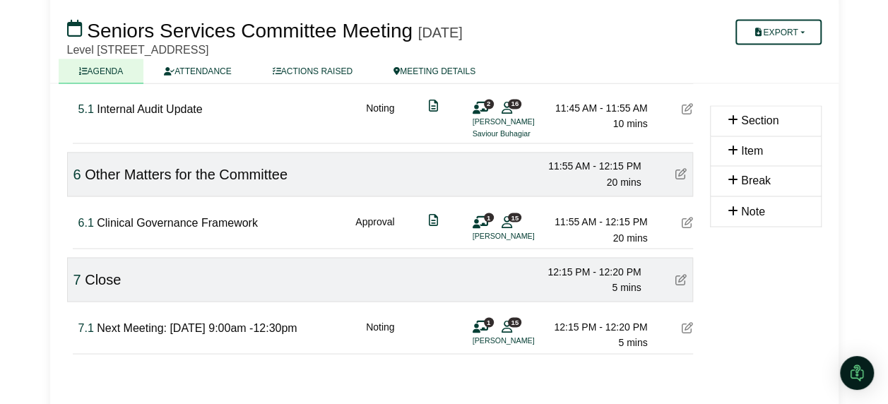
scroll to position [1157, 0]
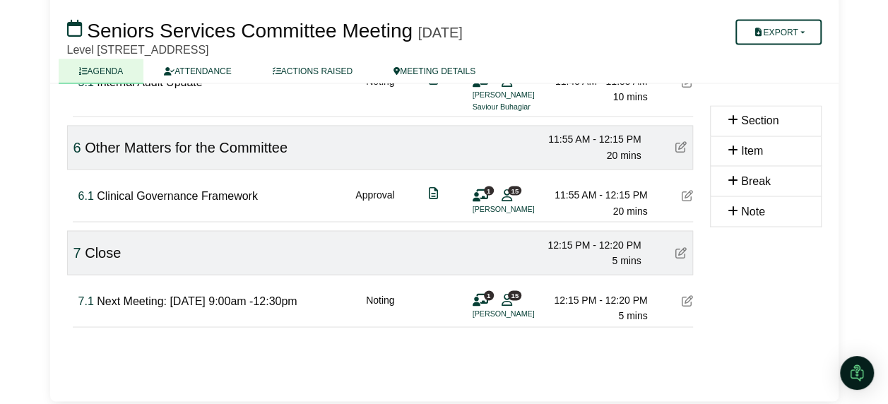
click at [689, 294] on icon at bounding box center [686, 299] width 11 height 11
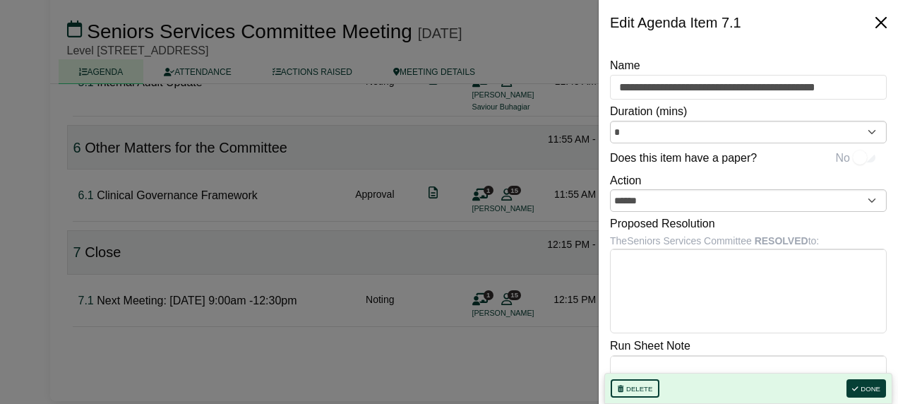
click at [880, 20] on button "Close" at bounding box center [881, 22] width 23 height 23
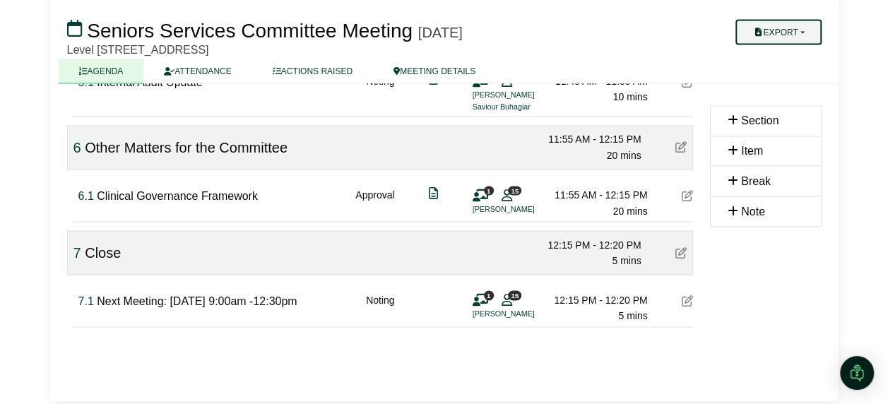
click at [803, 28] on button "Export" at bounding box center [777, 32] width 85 height 25
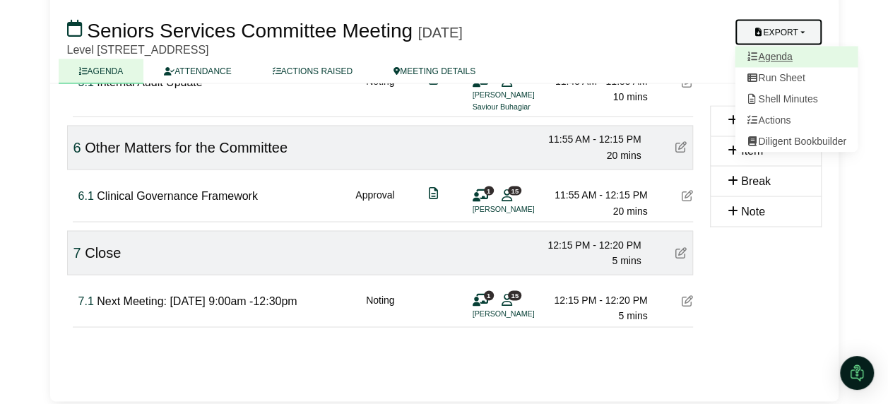
click at [782, 54] on link "Agenda" at bounding box center [795, 57] width 123 height 21
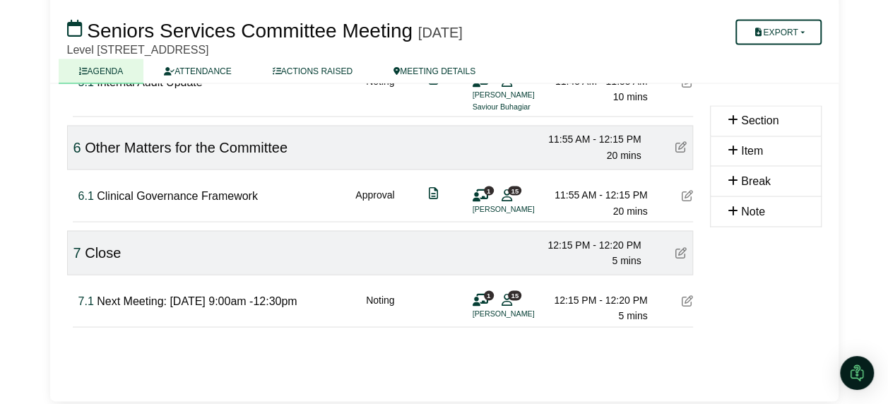
scroll to position [0, 0]
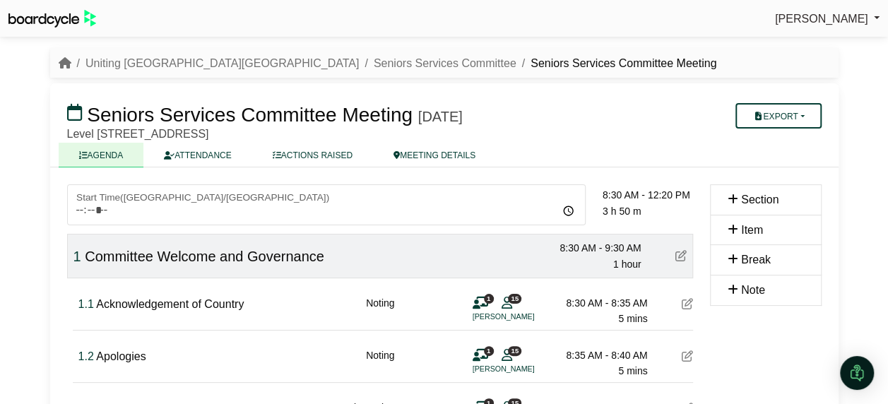
click at [882, 139] on div "Jana Ayre Sign Out Uniting NSW.ACT Seniors Services Committee Seniors Services …" at bounding box center [444, 202] width 888 height 404
